Goal: Transaction & Acquisition: Book appointment/travel/reservation

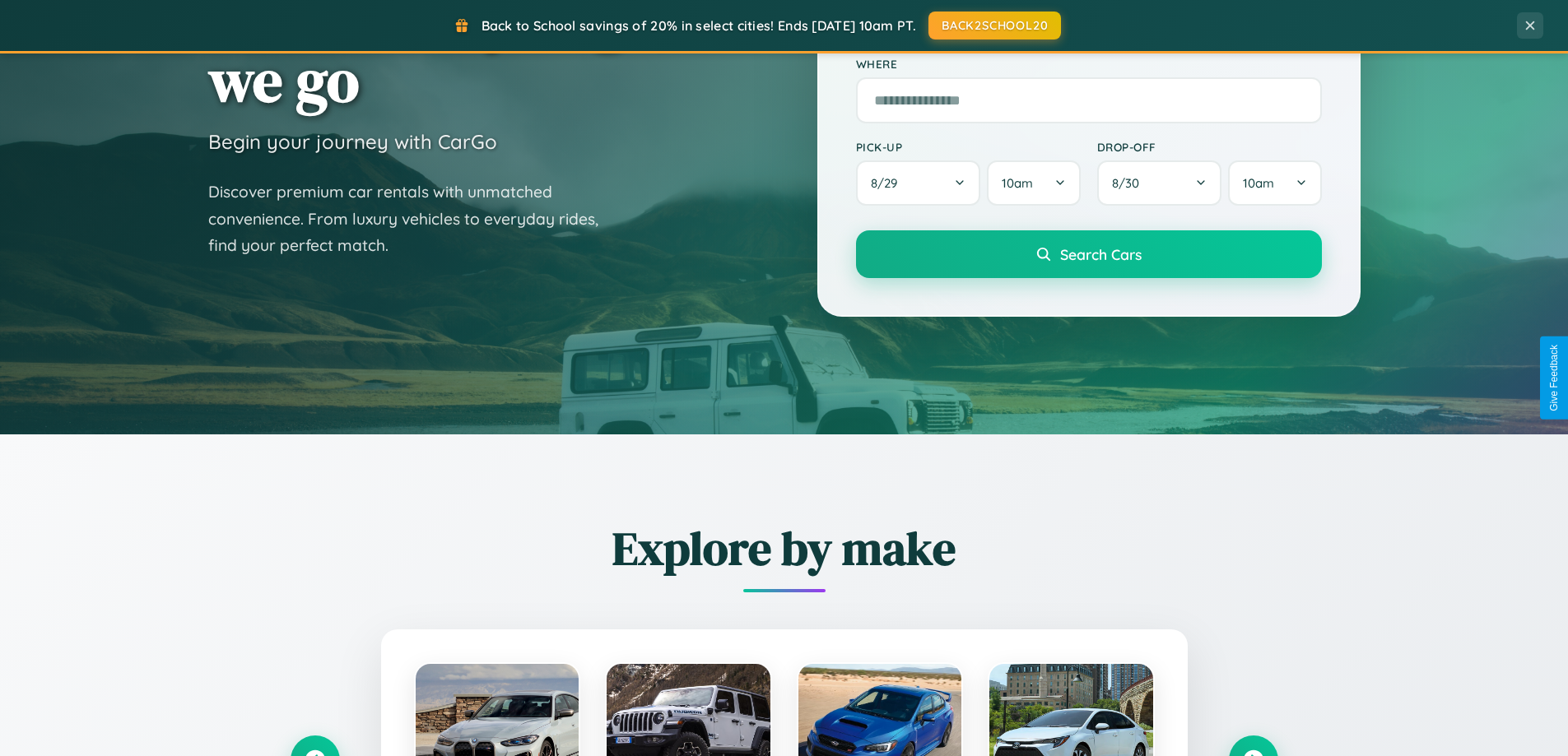
scroll to position [710, 0]
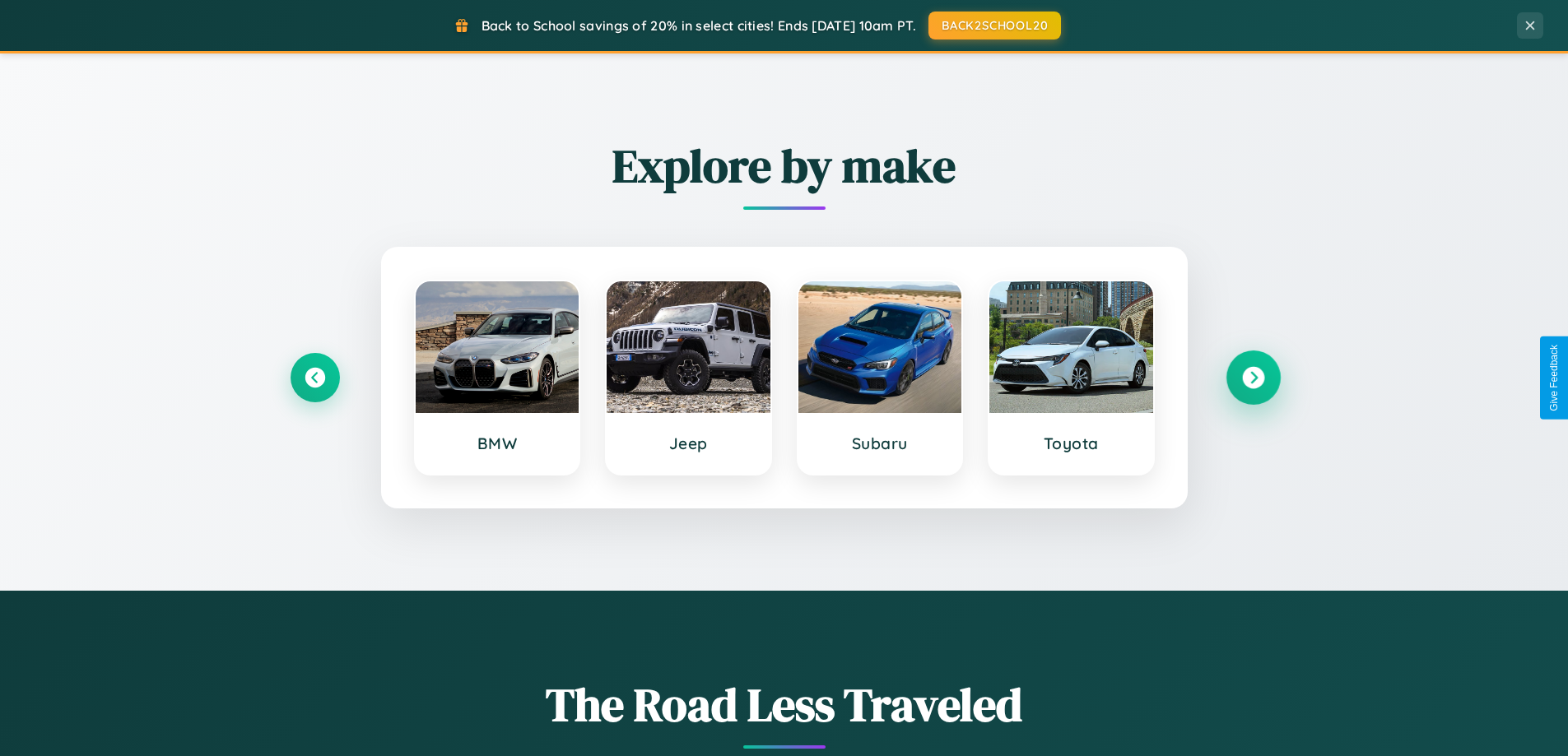
click at [1253, 378] on icon at bounding box center [1252, 378] width 22 height 22
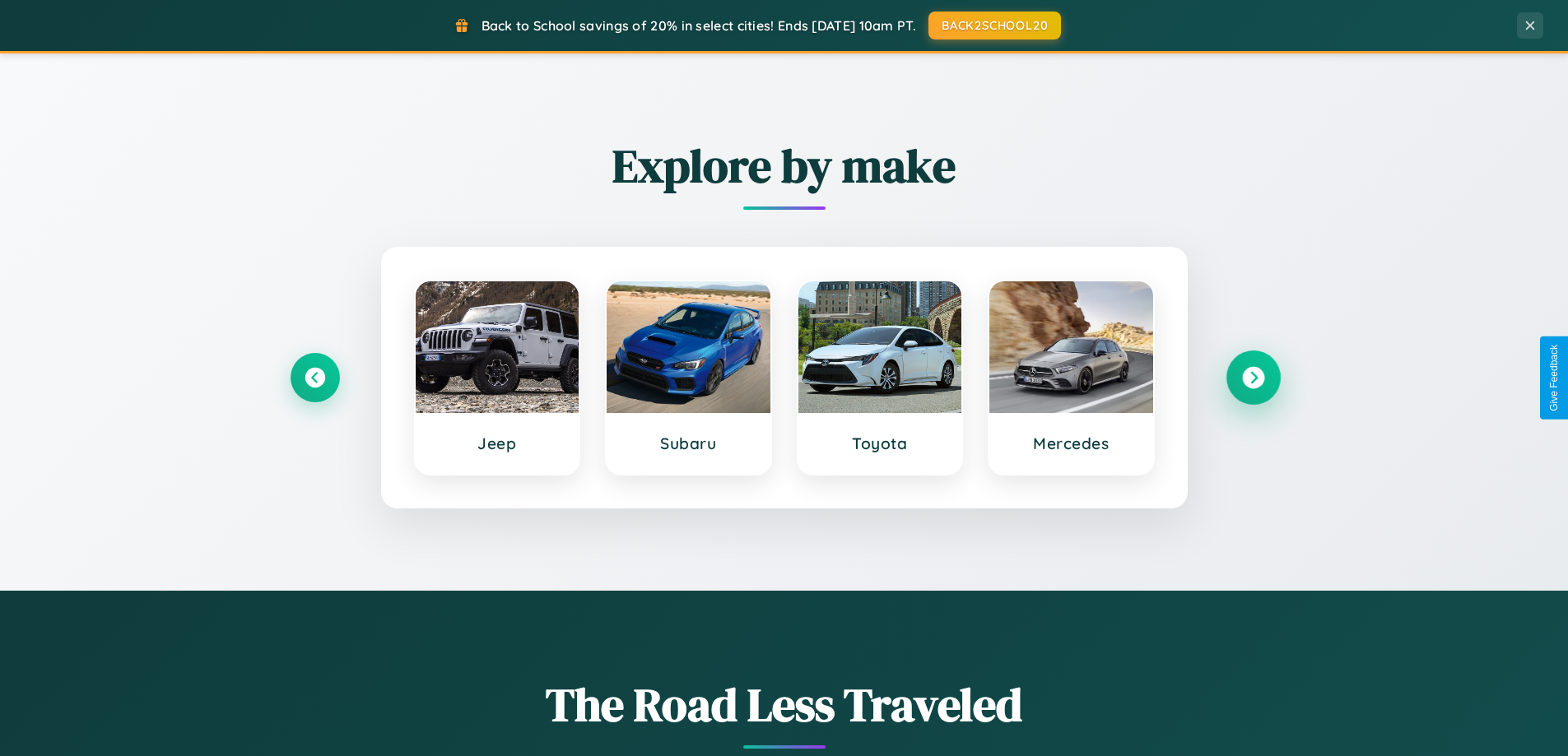
click at [1253, 378] on icon at bounding box center [1252, 378] width 22 height 22
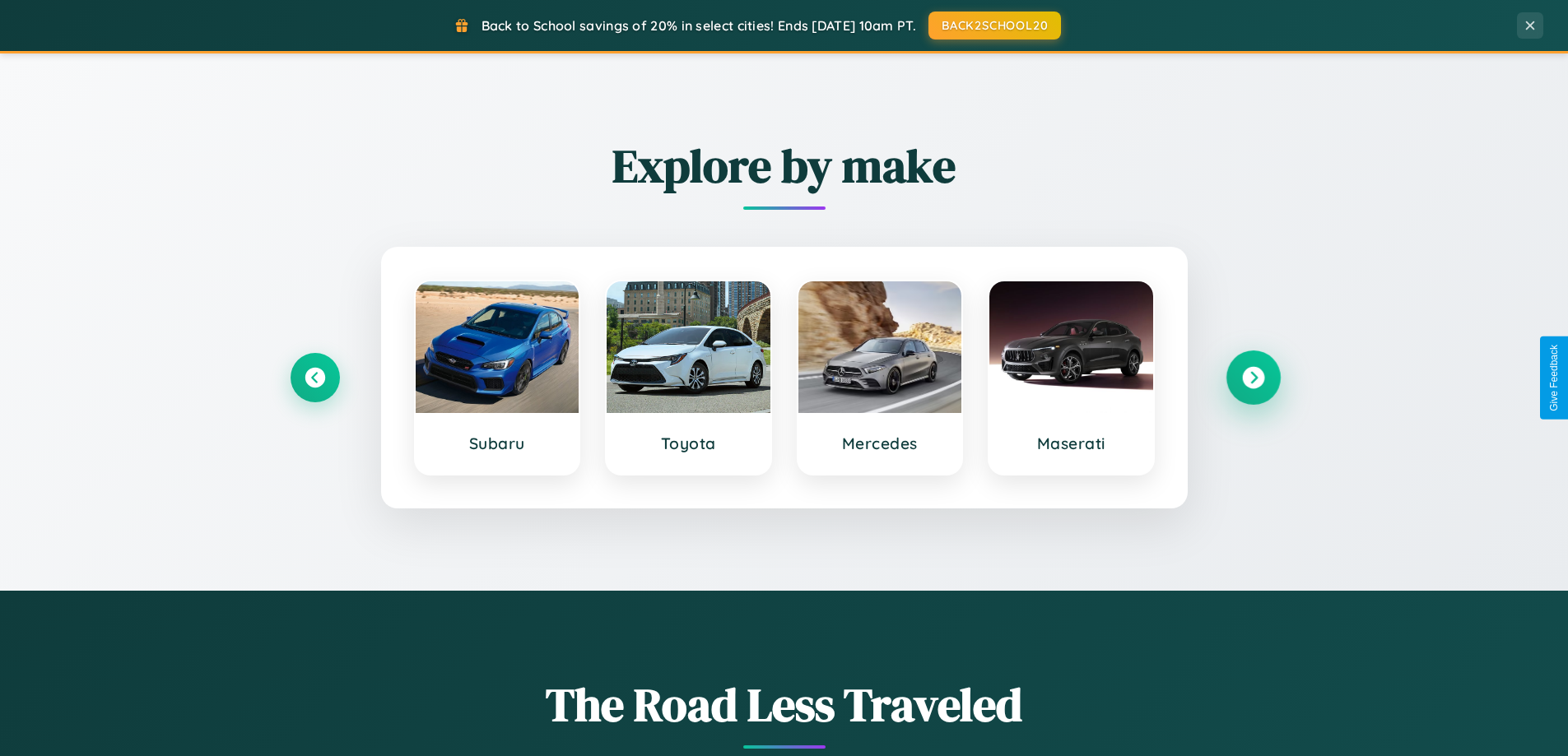
click at [1253, 378] on icon at bounding box center [1252, 378] width 22 height 22
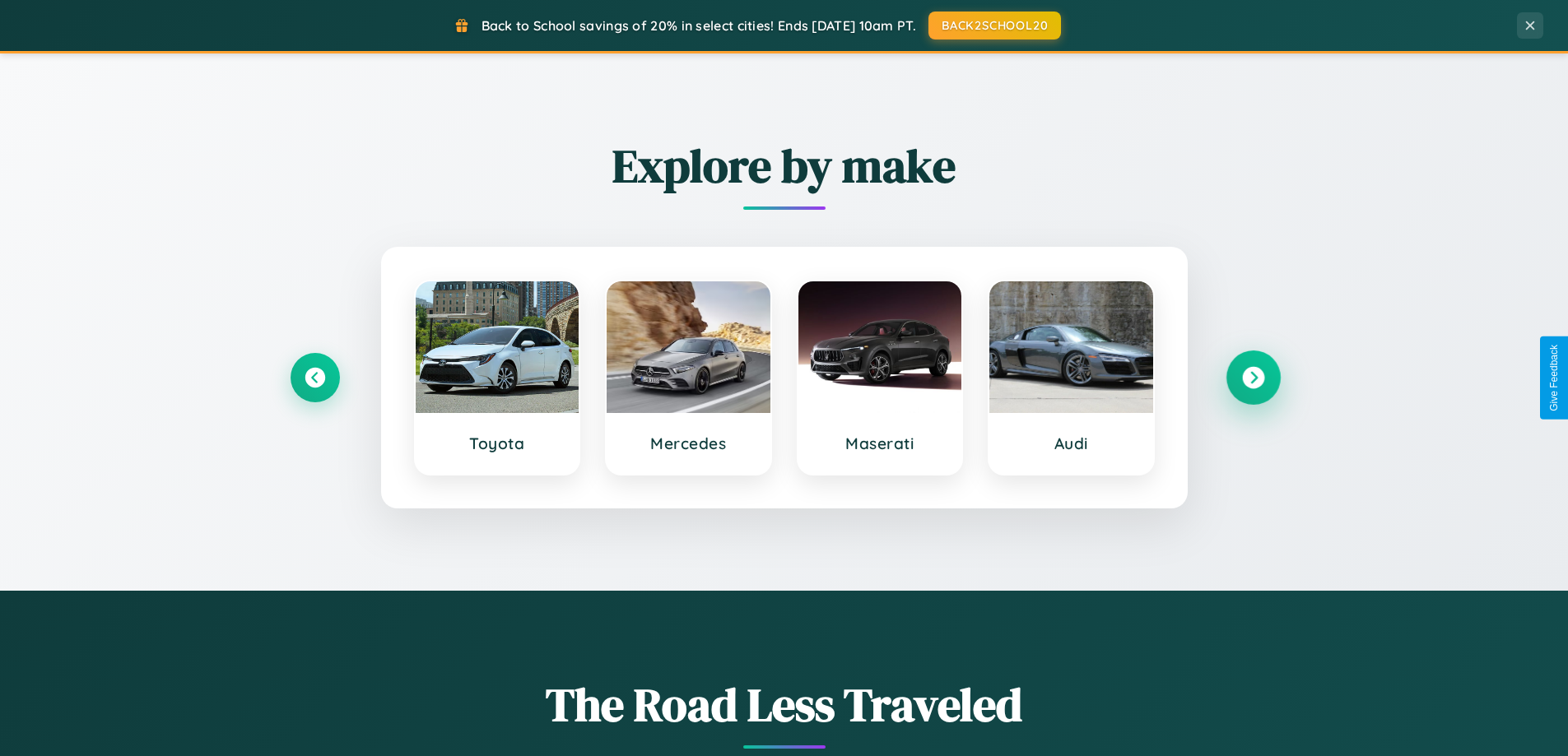
click at [1253, 378] on icon at bounding box center [1252, 378] width 22 height 22
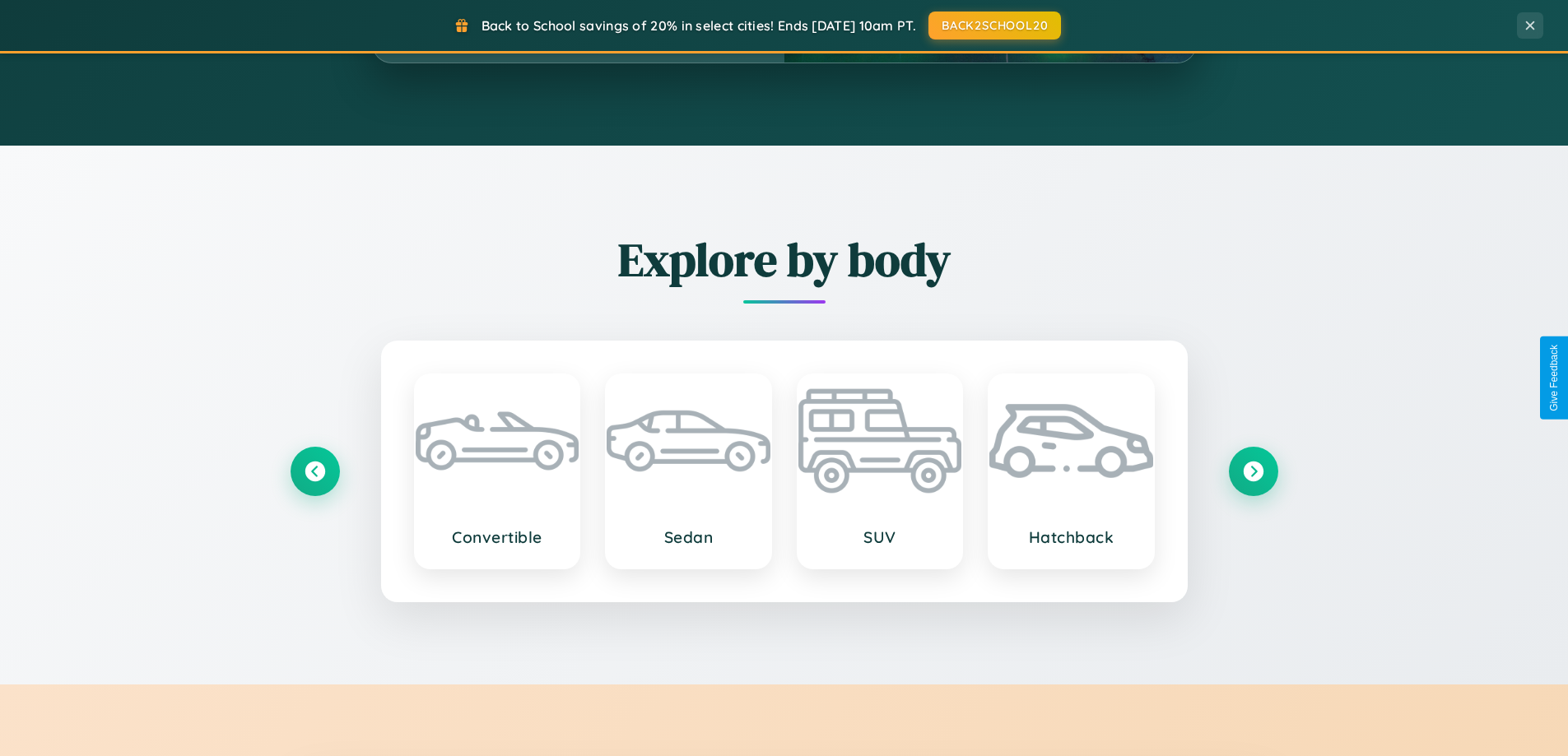
scroll to position [2645, 0]
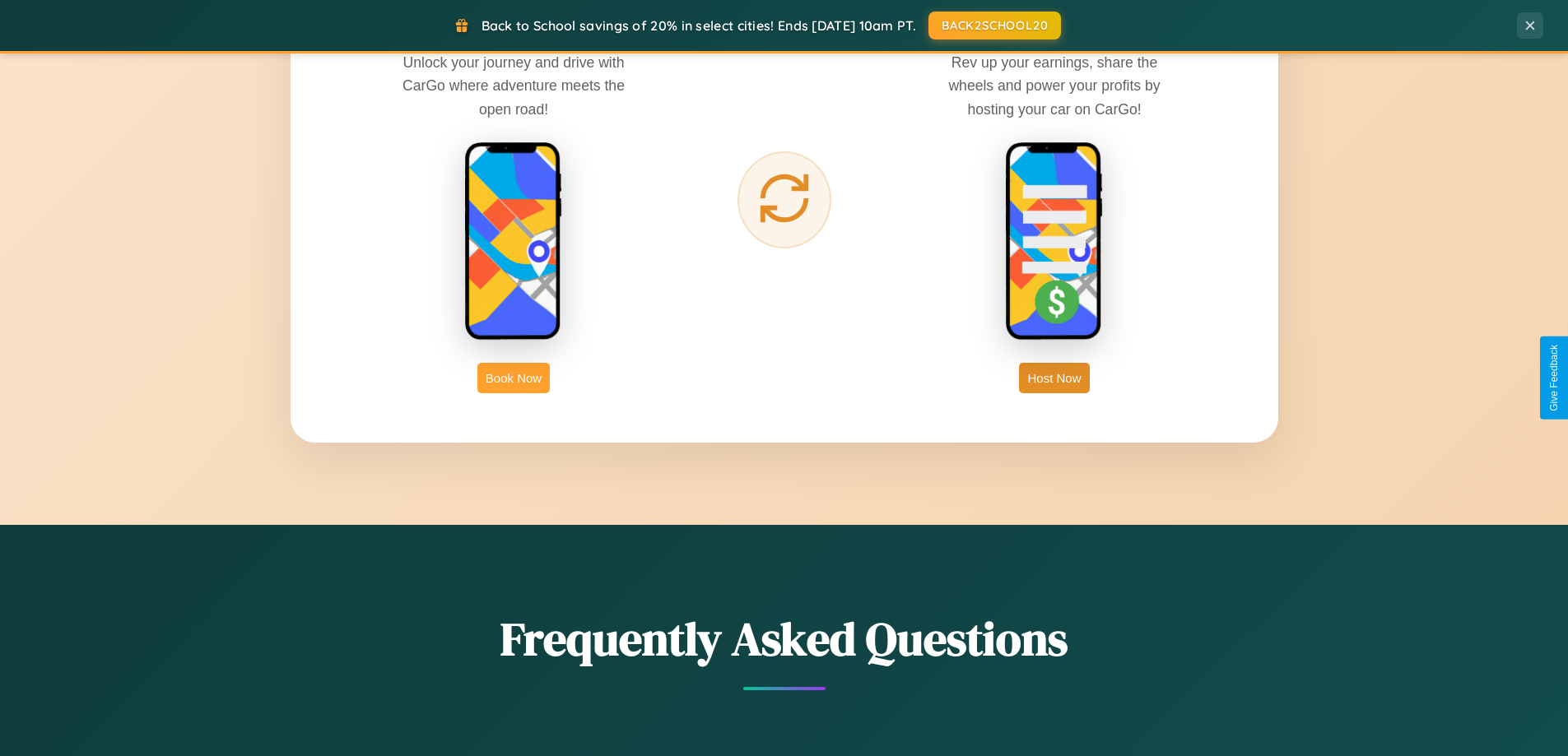
click at [513, 378] on button "Book Now" at bounding box center [513, 378] width 72 height 31
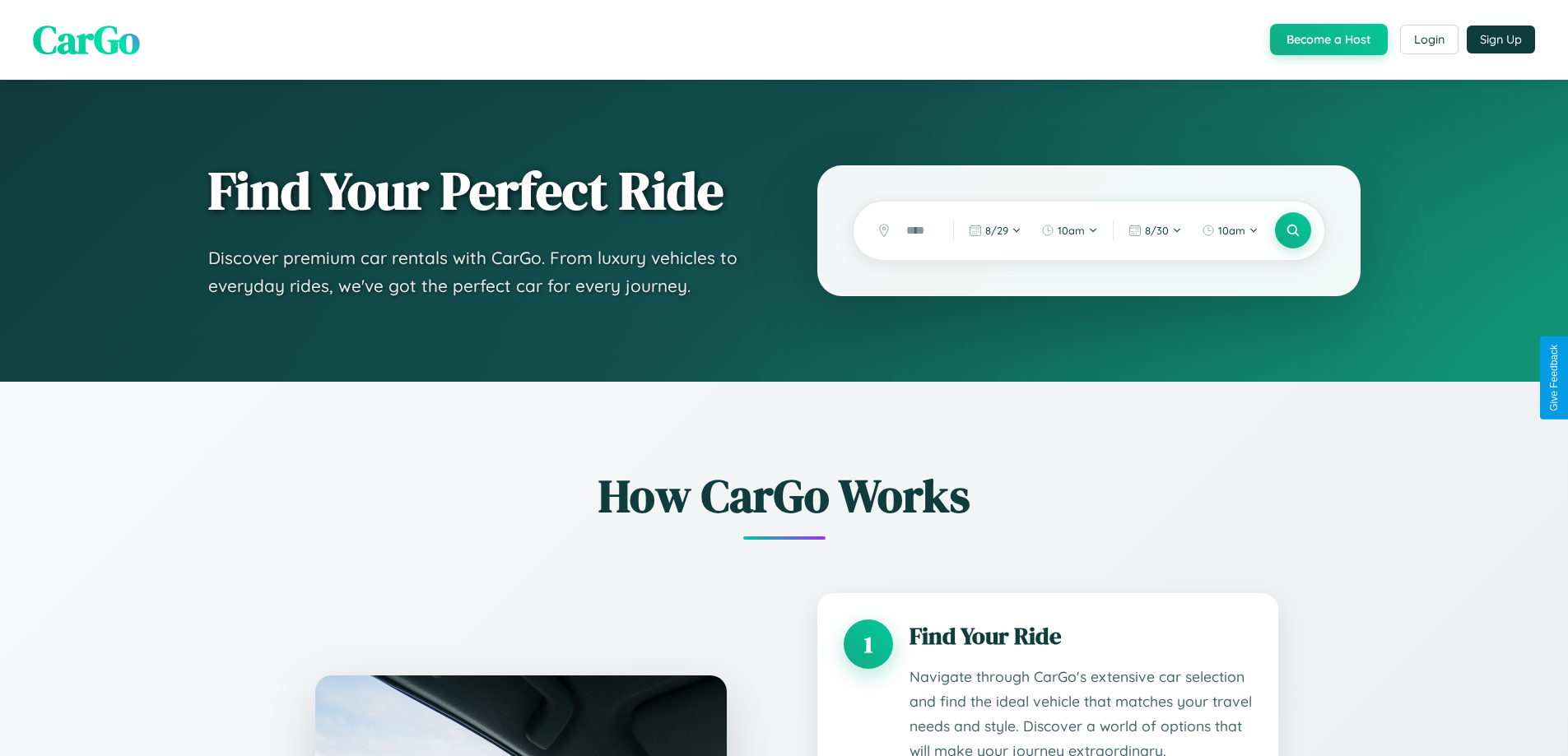
scroll to position [1372, 0]
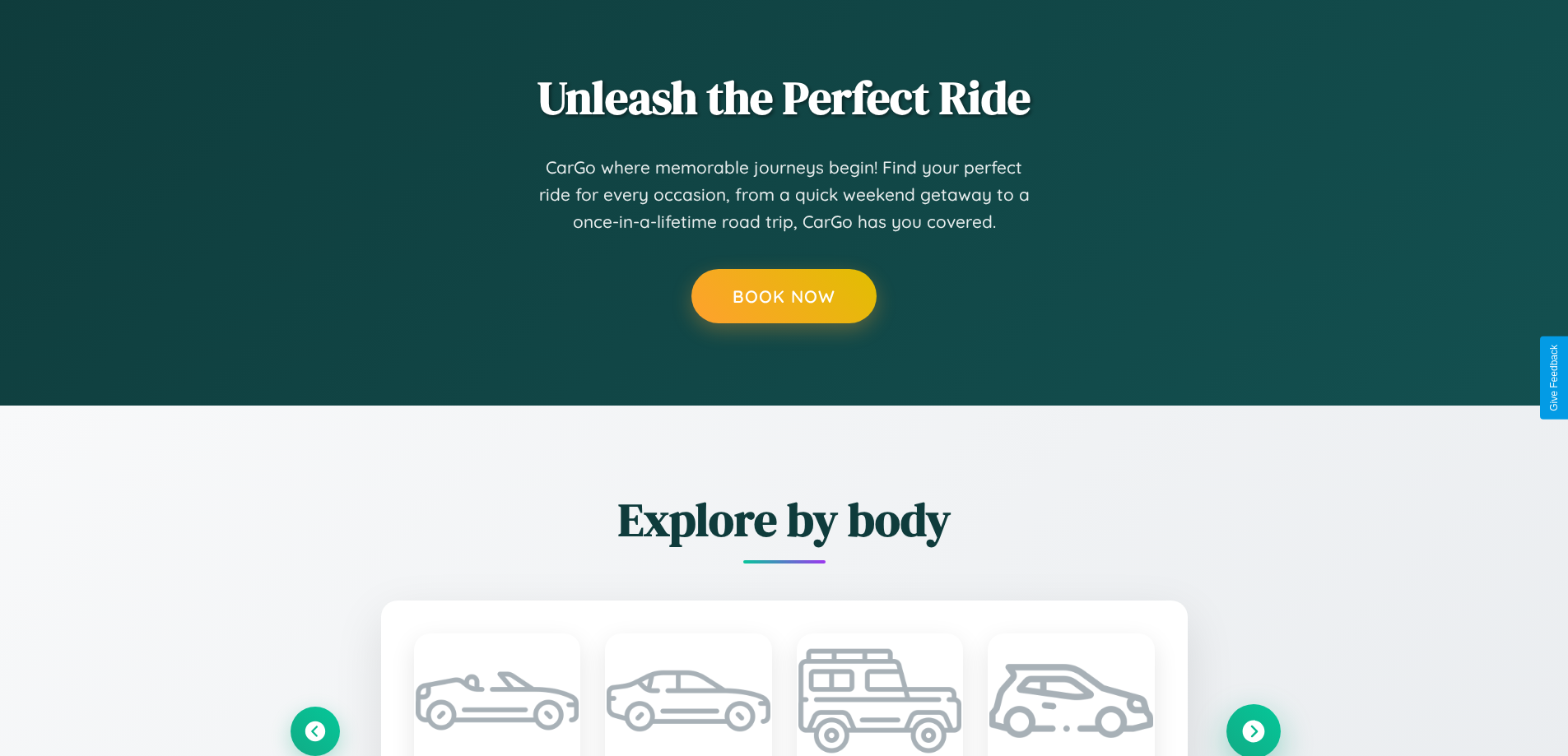
click at [1253, 731] on icon at bounding box center [1252, 731] width 22 height 22
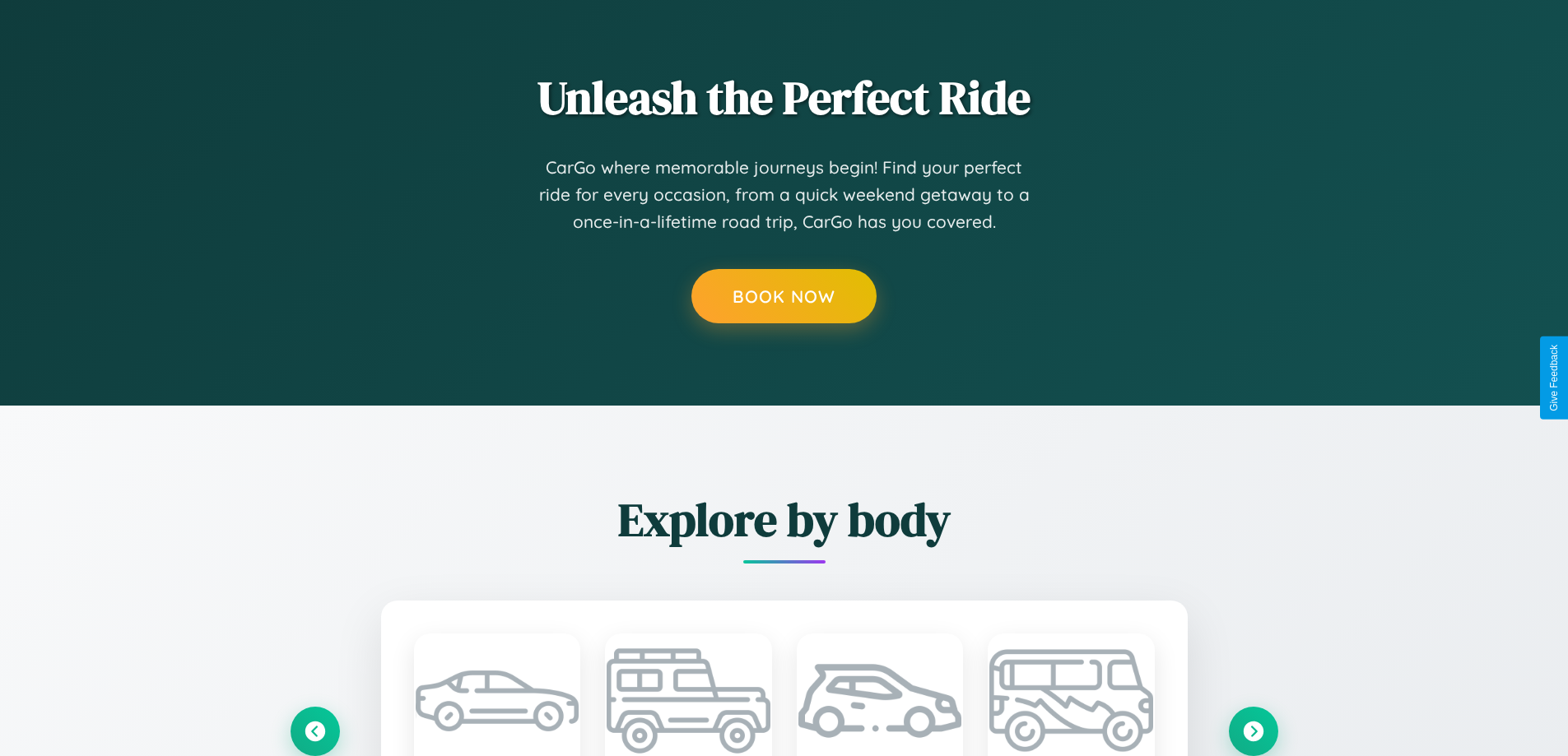
scroll to position [0, 0]
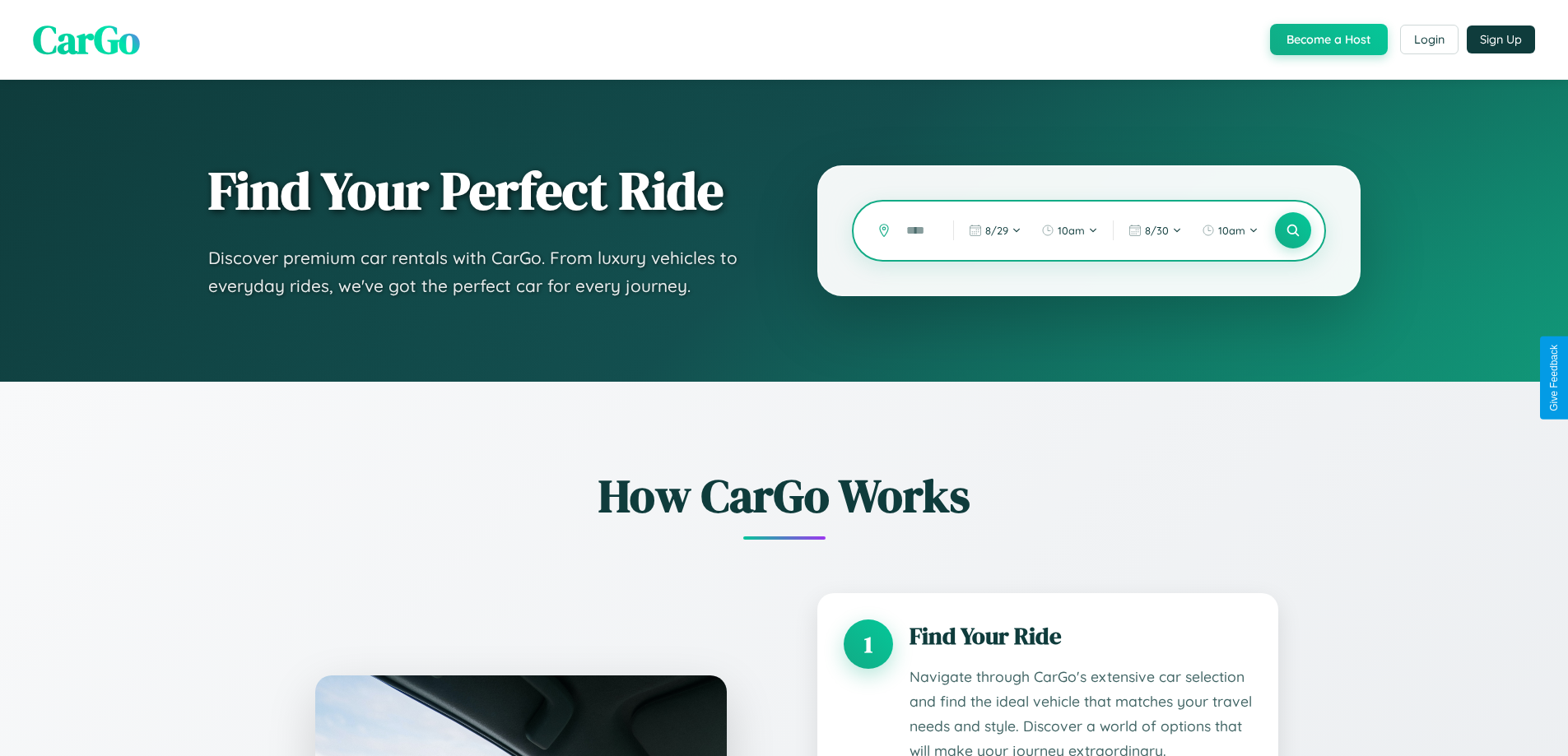
click at [918, 230] on input "text" at bounding box center [917, 231] width 39 height 29
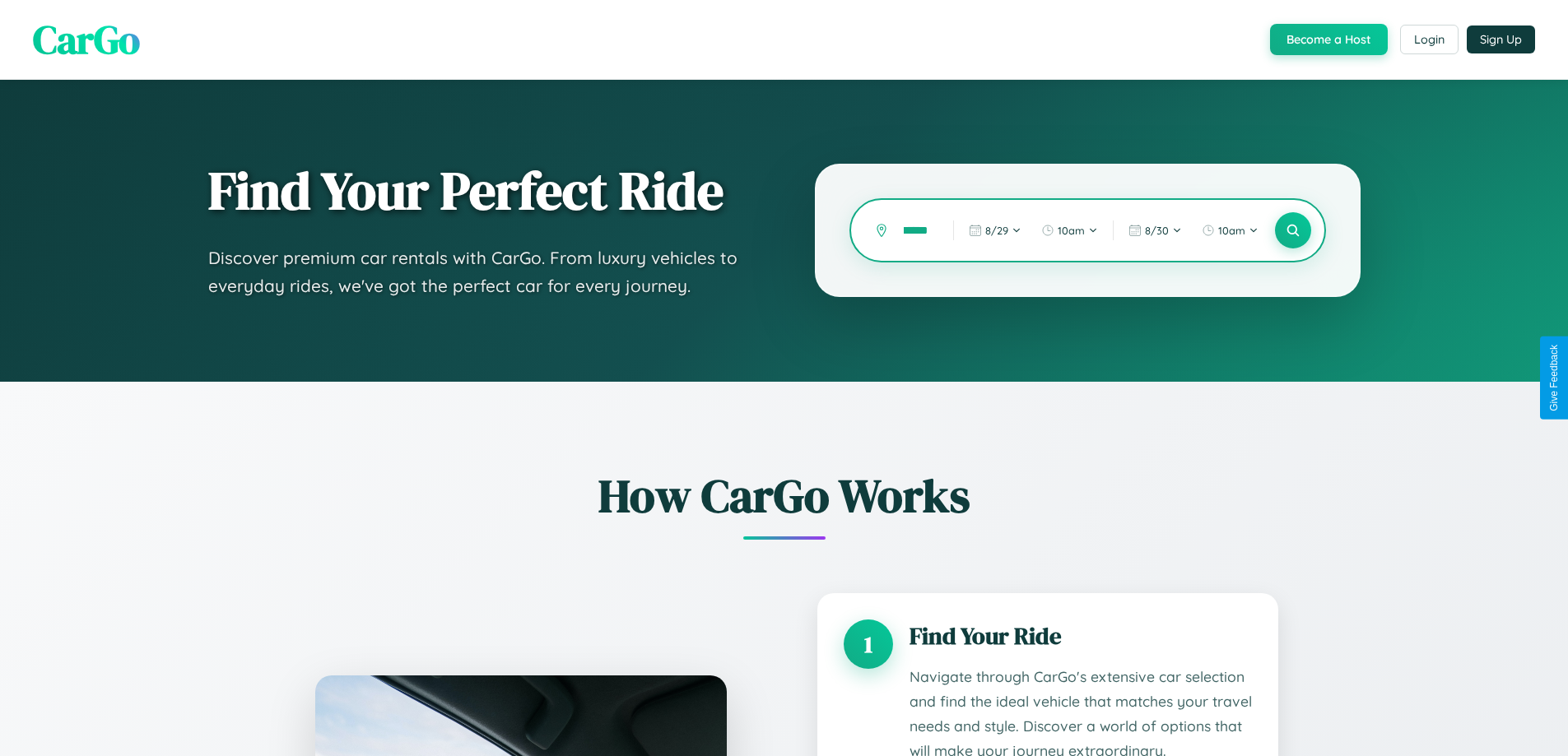
scroll to position [0, 12]
type input "******"
click at [1293, 230] on icon at bounding box center [1293, 231] width 15 height 15
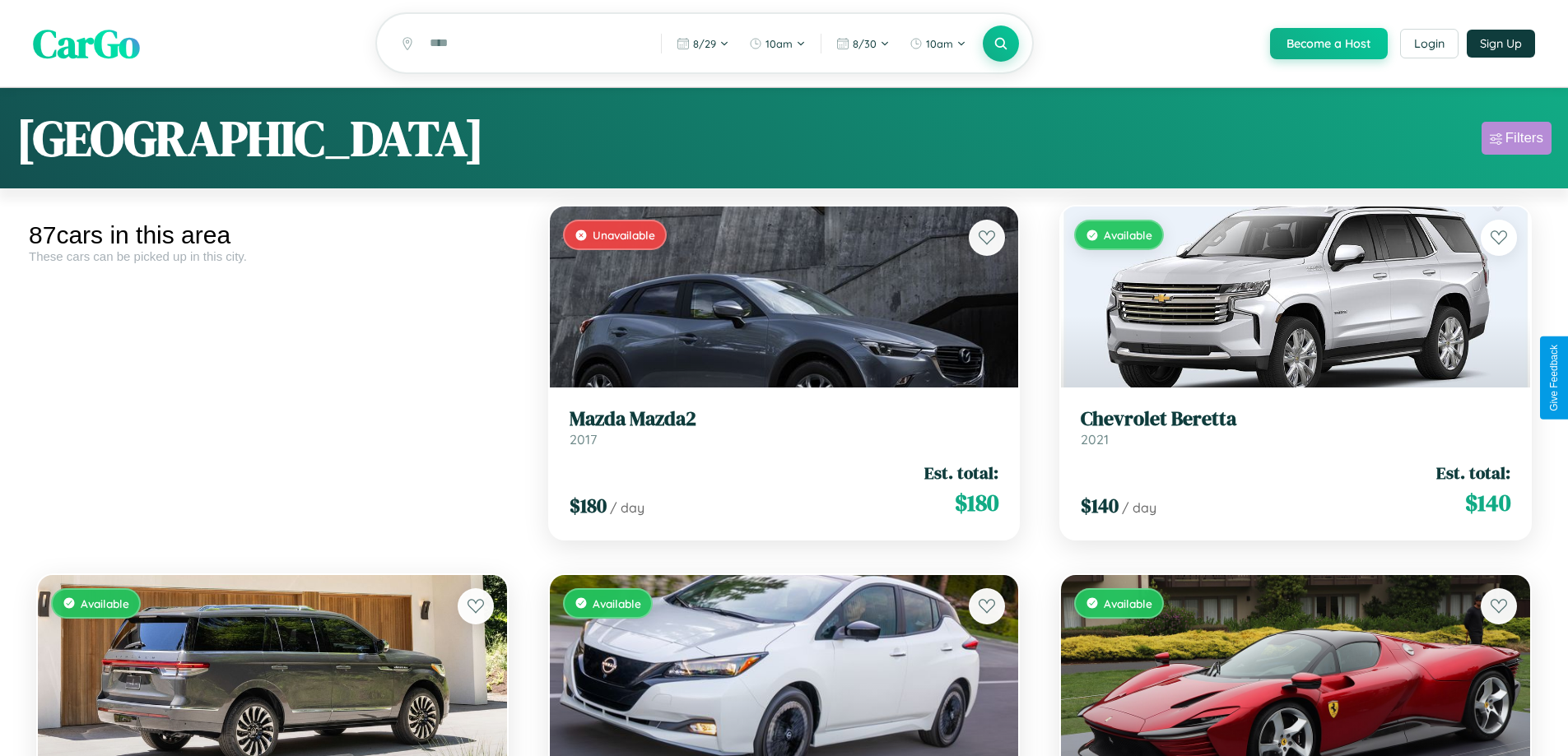
click at [1516, 141] on div "Filters" at bounding box center [1524, 138] width 38 height 16
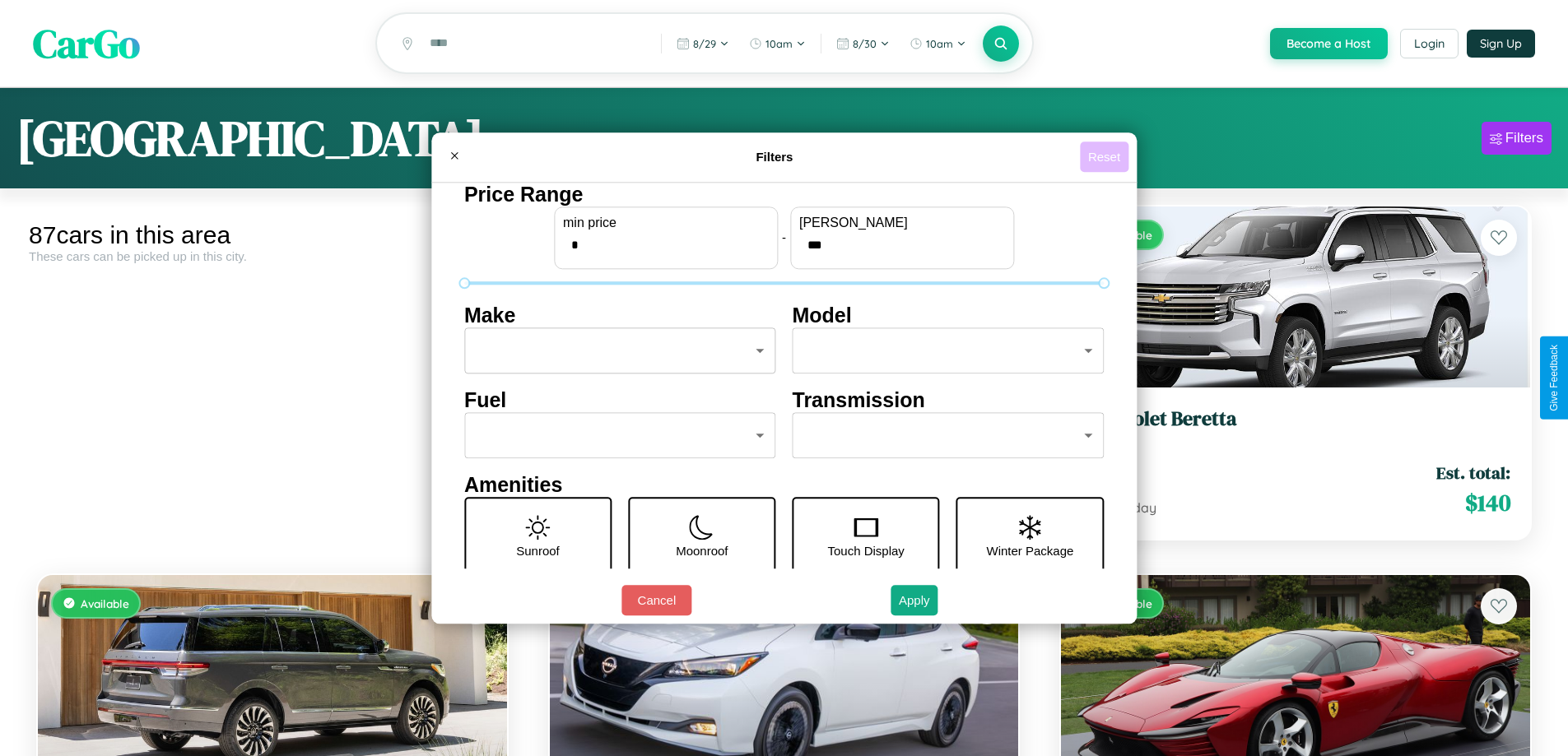
click at [1106, 156] on button "Reset" at bounding box center [1104, 157] width 48 height 31
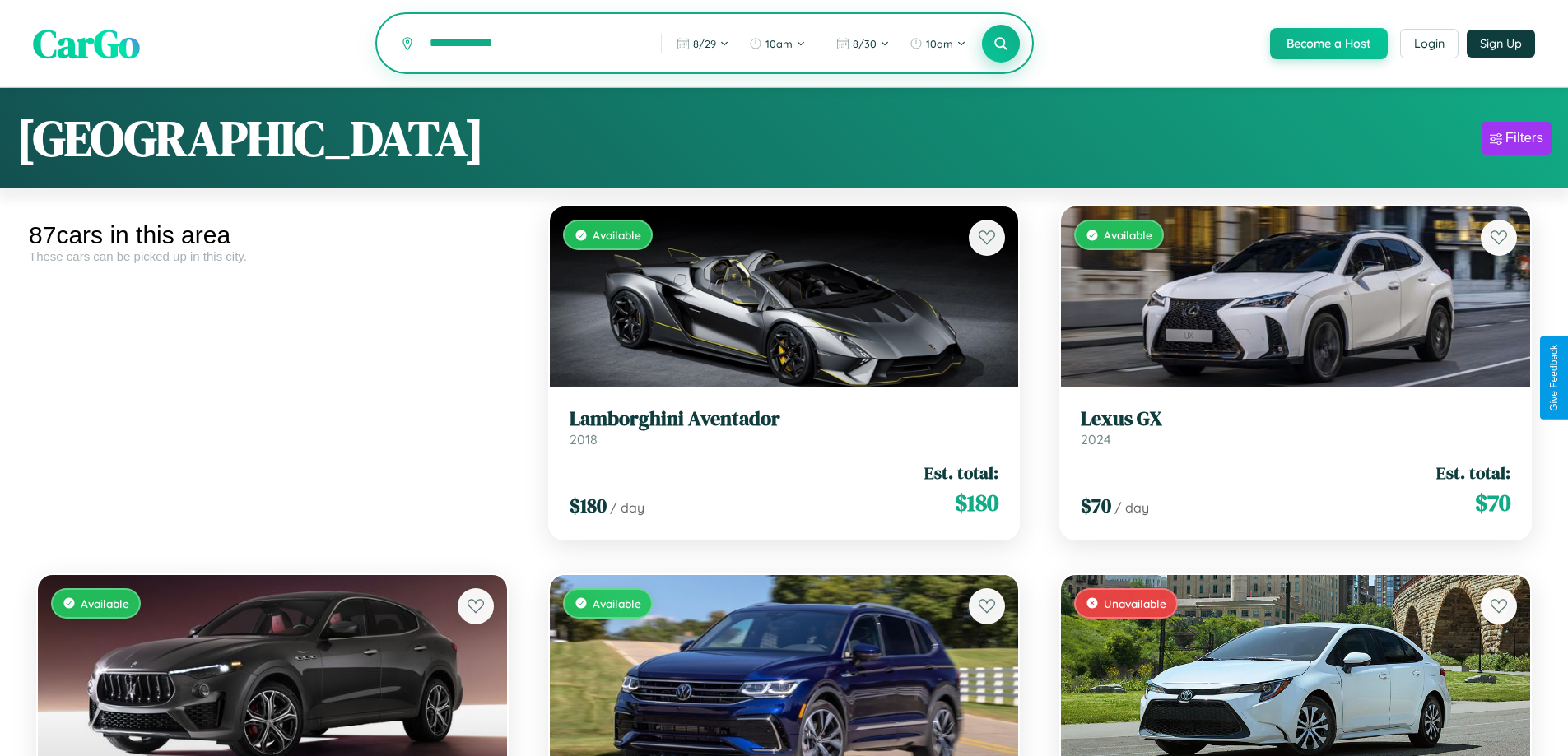
type input "**********"
click at [1000, 44] on icon at bounding box center [1001, 43] width 15 height 15
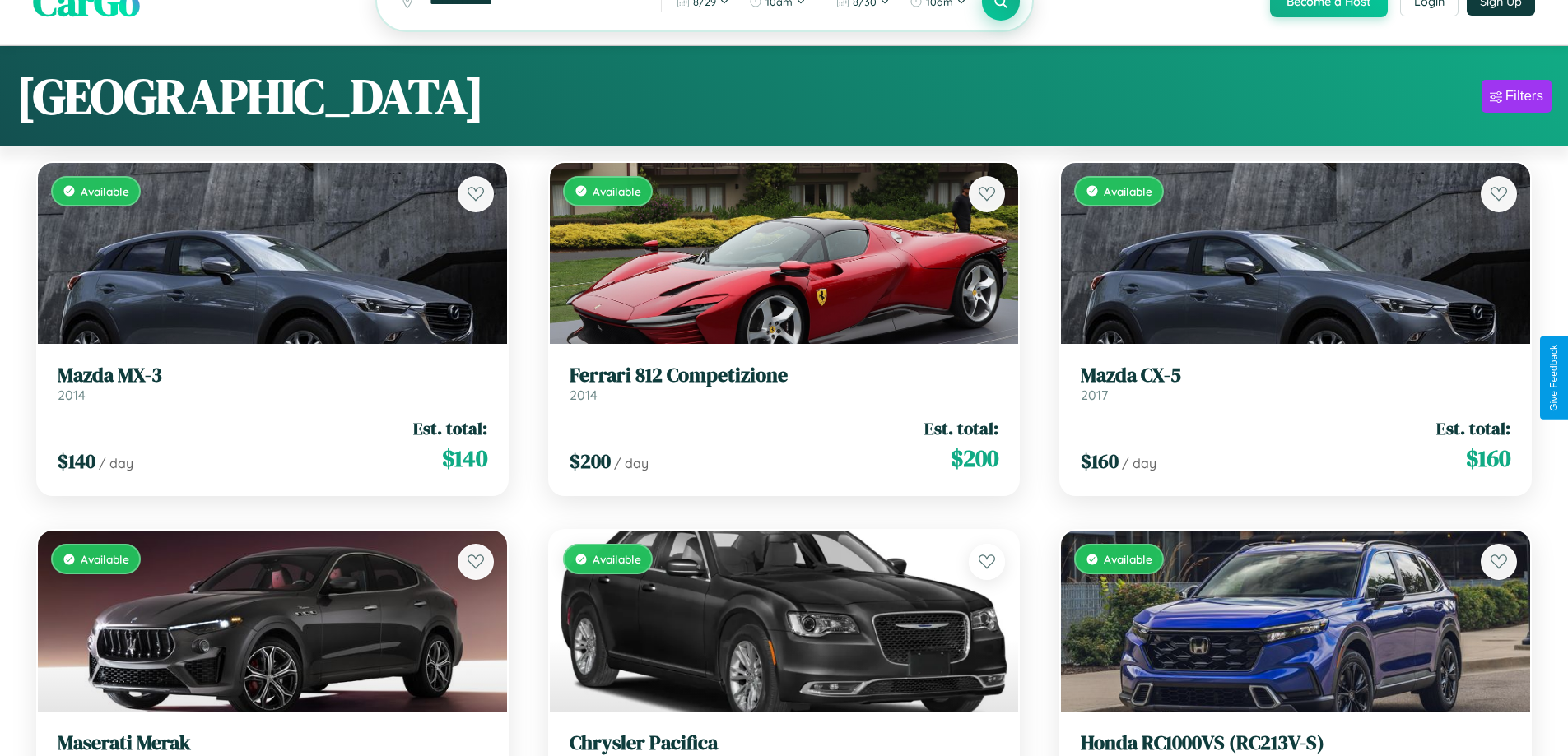
scroll to position [5759, 0]
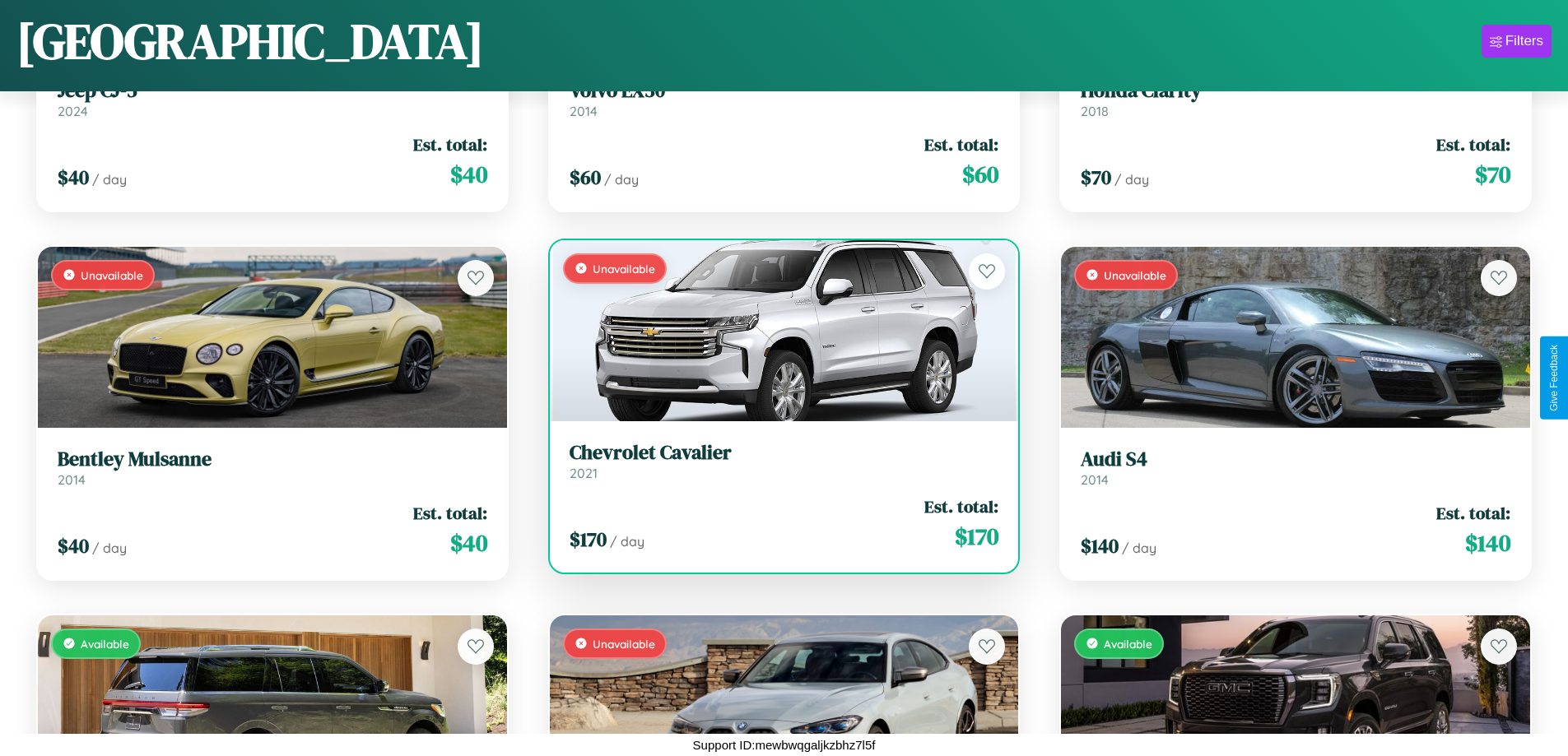
click at [777, 461] on h3 "Chevrolet Cavalier" at bounding box center [784, 453] width 430 height 24
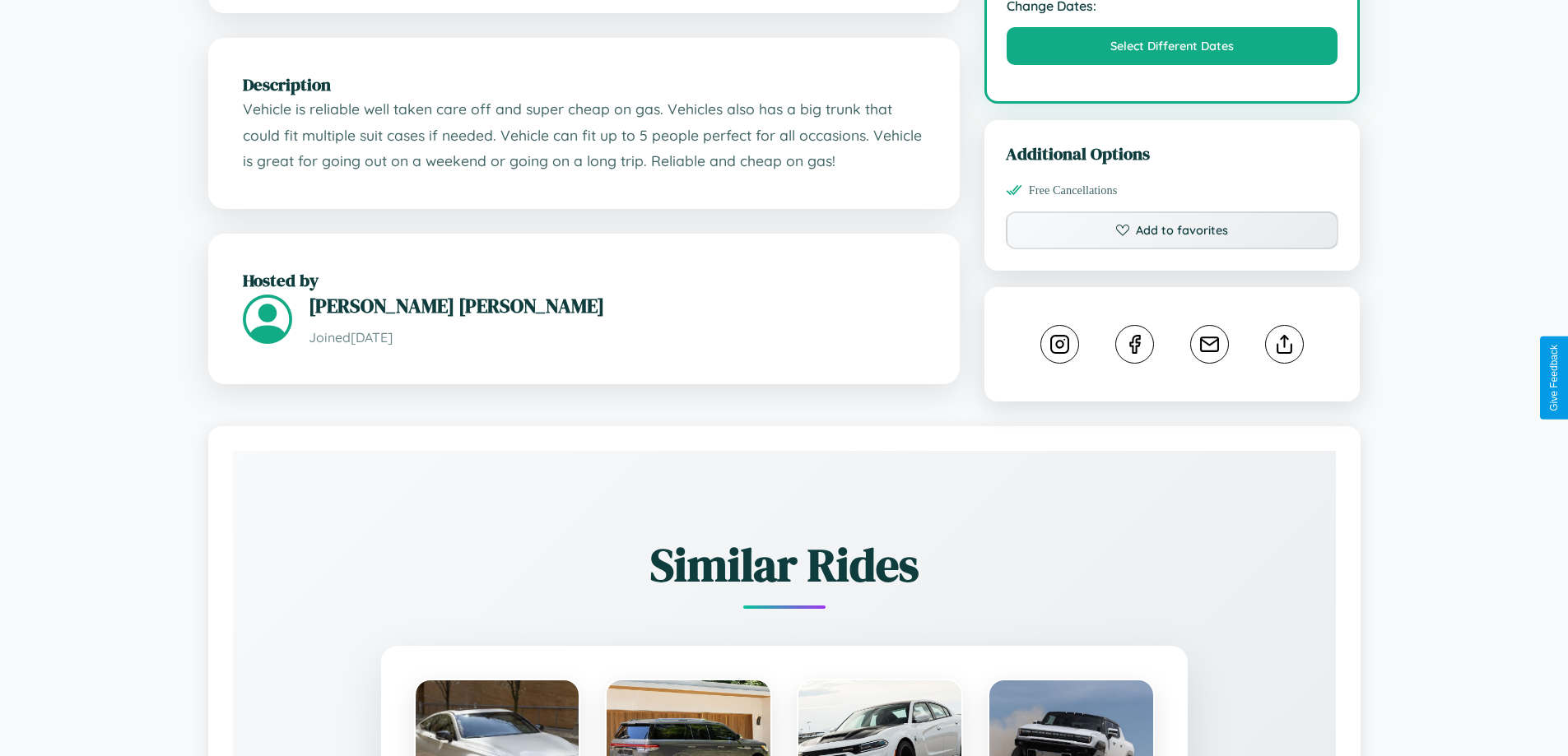
scroll to position [983, 0]
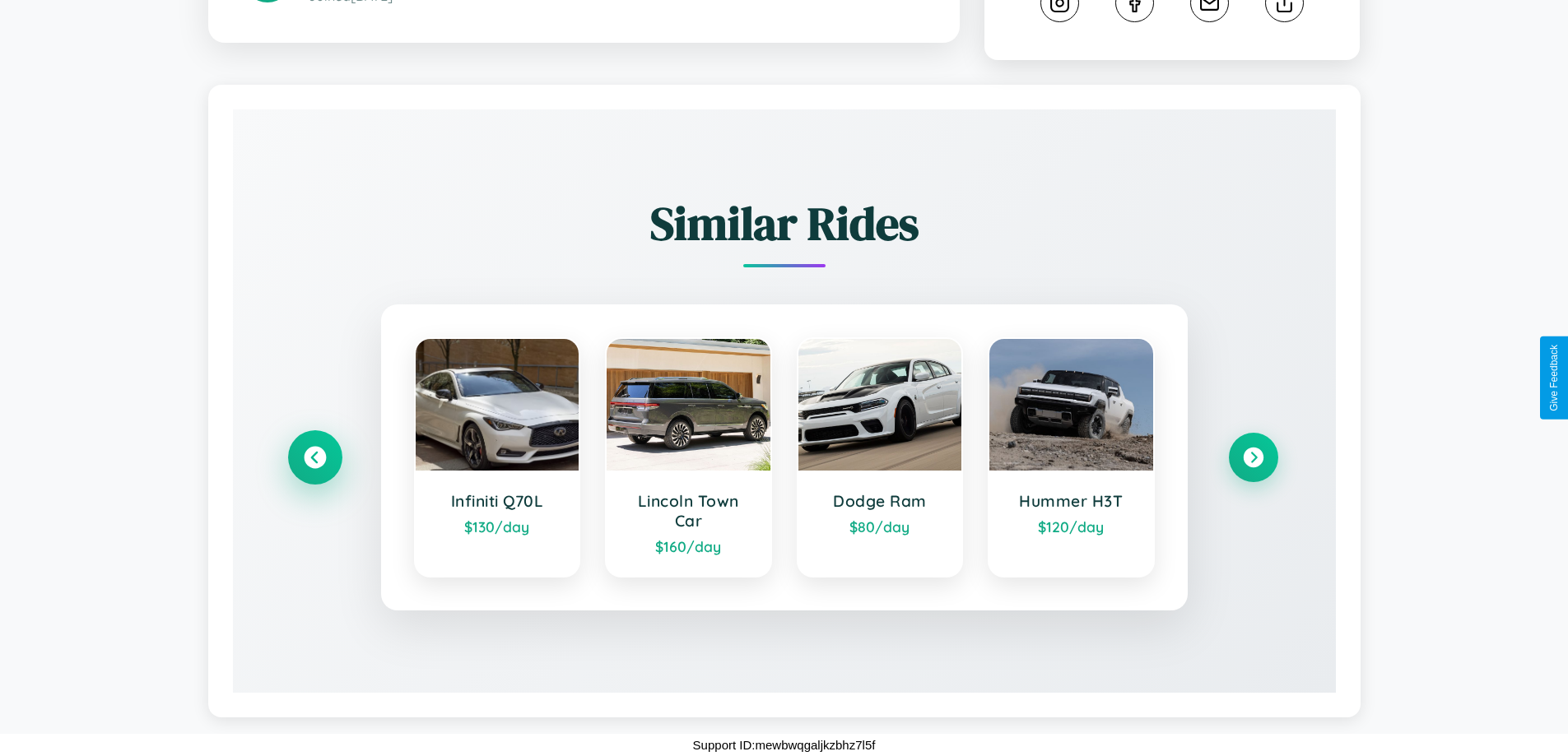
click at [314, 457] on icon at bounding box center [314, 457] width 22 height 22
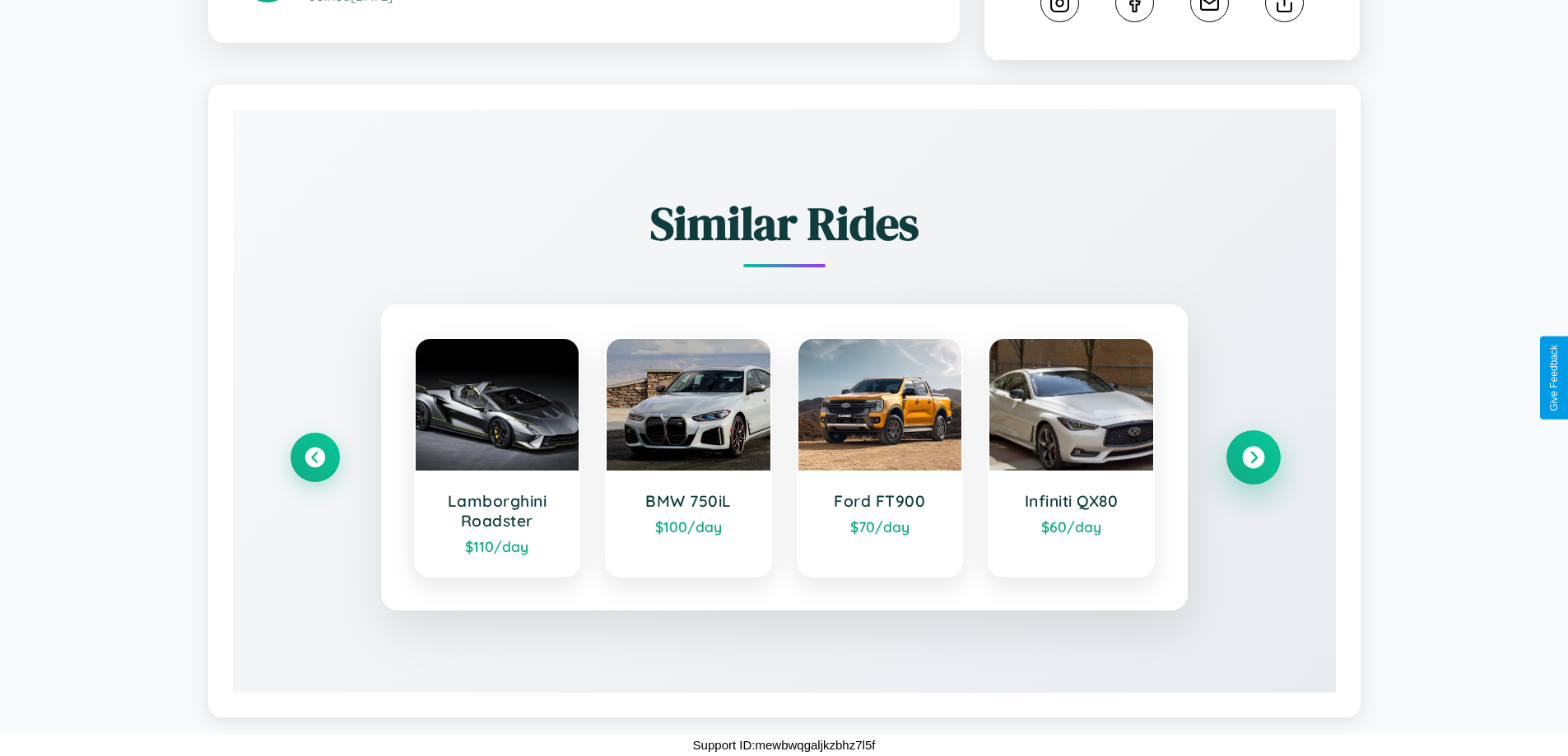
click at [1253, 457] on icon at bounding box center [1252, 457] width 22 height 22
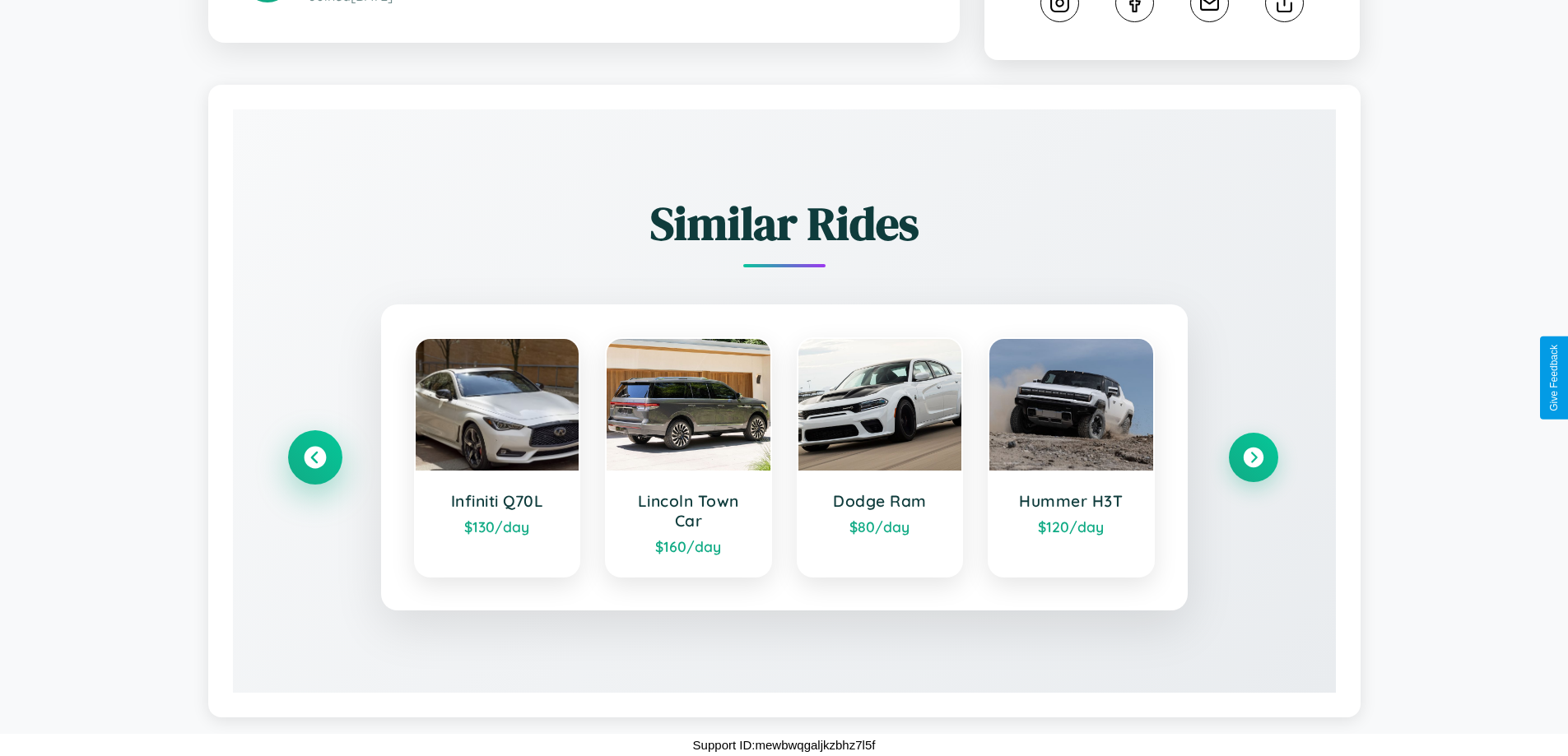
click at [314, 457] on icon at bounding box center [314, 457] width 22 height 22
